Goal: Task Accomplishment & Management: Complete application form

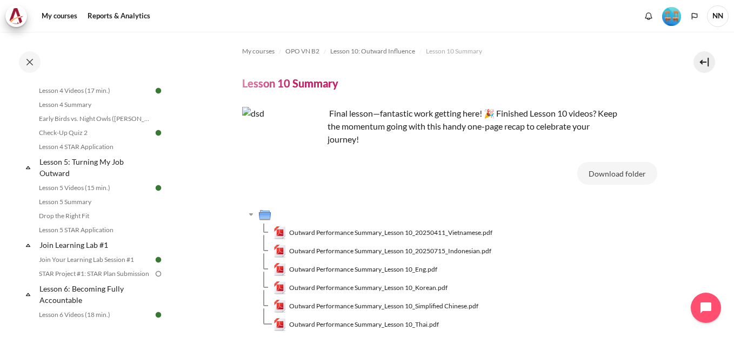
scroll to position [594, 0]
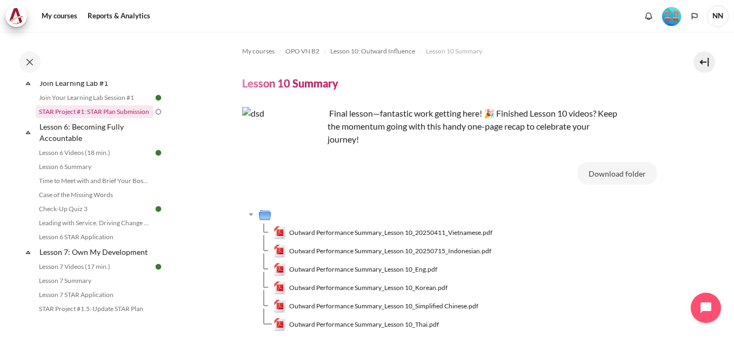
click at [108, 118] on link "STAR Project #1: STAR Plan Submission" at bounding box center [95, 111] width 118 height 13
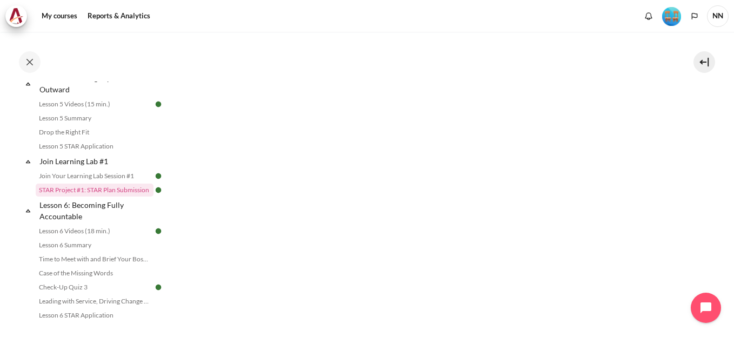
scroll to position [454, 0]
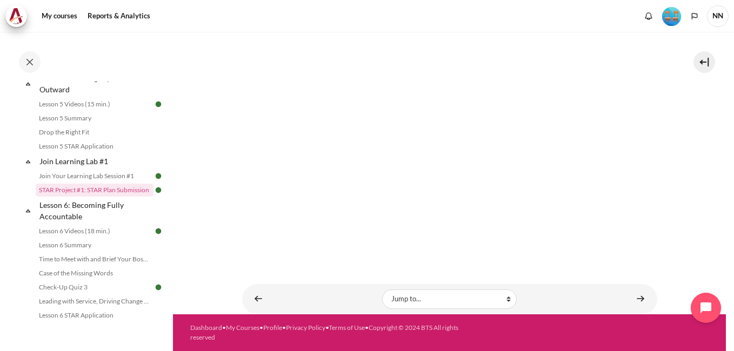
click at [491, 151] on img "Content" at bounding box center [449, 120] width 415 height 233
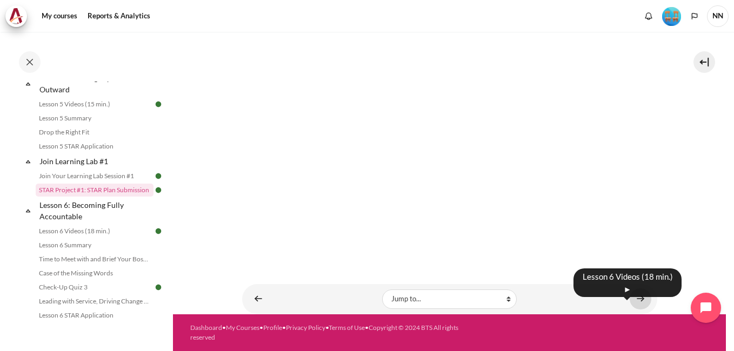
click at [634, 300] on link "Content" at bounding box center [640, 298] width 22 height 21
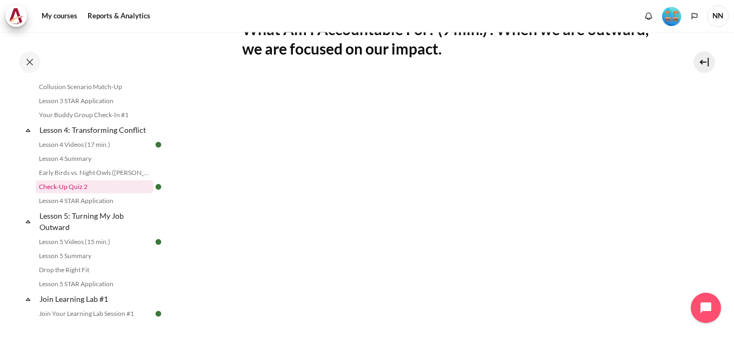
scroll to position [432, 0]
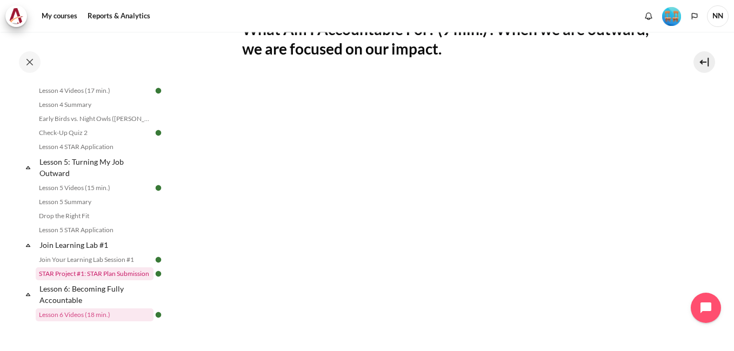
click at [104, 280] on link "STAR Project #1: STAR Plan Submission" at bounding box center [95, 273] width 118 height 13
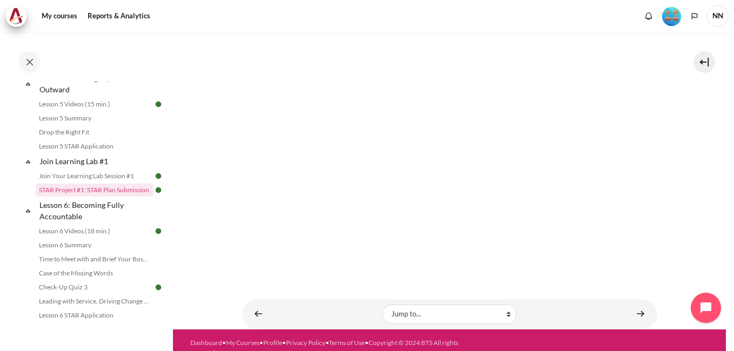
scroll to position [162, 0]
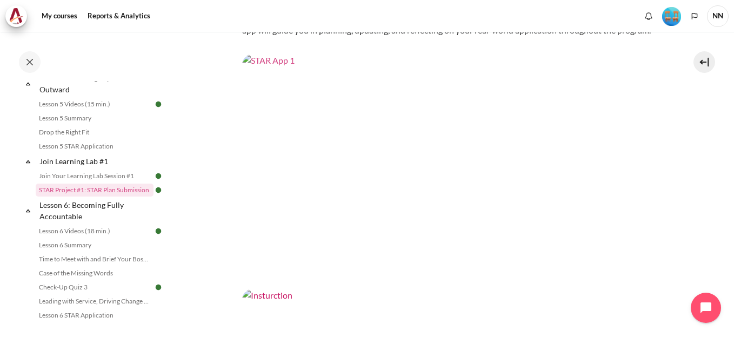
click at [426, 212] on img "Content" at bounding box center [449, 170] width 415 height 233
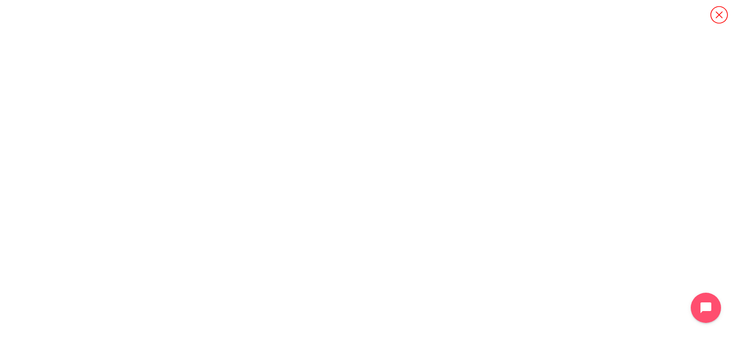
scroll to position [43, 0]
